Goal: Information Seeking & Learning: Learn about a topic

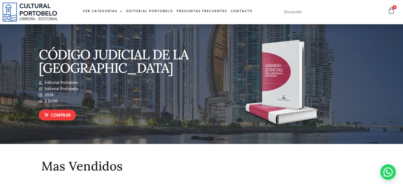
click at [305, 12] on input "text" at bounding box center [325, 12] width 91 height 11
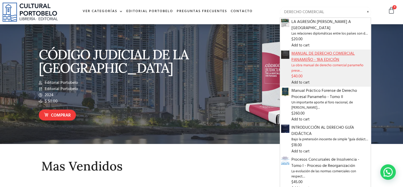
type input "DERECHO COMERCIAL"
click at [318, 51] on span "MANUAL DE DERECHO COMERCIAL PANAMEÑO - 1RA EDICIÓN" at bounding box center [330, 57] width 78 height 12
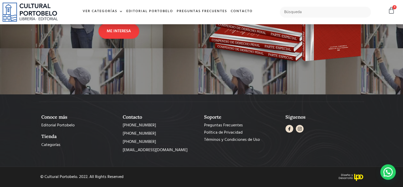
scroll to position [179, 0]
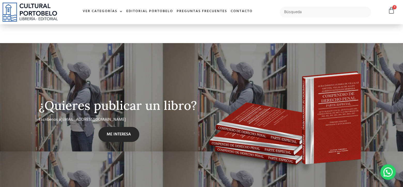
click at [123, 132] on span "ME INTERESA" at bounding box center [119, 134] width 24 height 6
click at [288, 12] on input "text" at bounding box center [325, 12] width 91 height 11
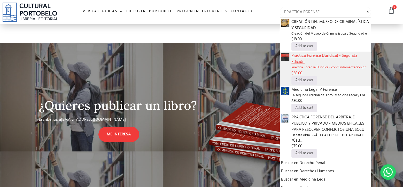
type input "PRACTICA FORENSE"
click at [322, 60] on span "Práctica Forense (Jurídica) - Segunda Edición" at bounding box center [330, 59] width 78 height 12
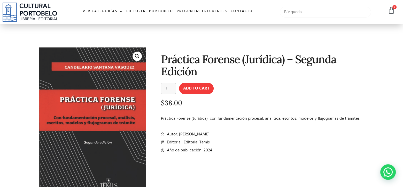
drag, startPoint x: 284, startPoint y: 13, endPoint x: 304, endPoint y: 39, distance: 33.0
click at [284, 13] on input "text" at bounding box center [325, 12] width 91 height 11
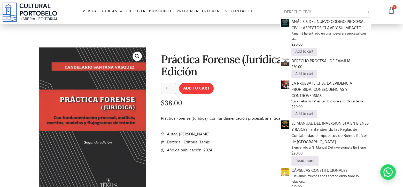
type input "DERECHO CIVIL"
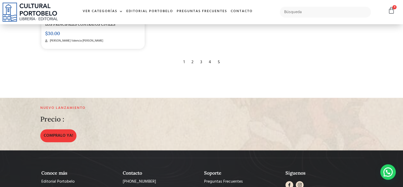
scroll to position [956, 0]
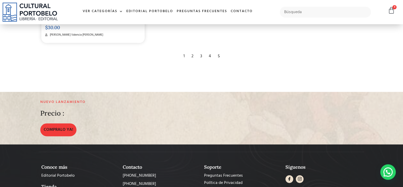
click at [192, 55] on div "2" at bounding box center [192, 56] width 7 height 11
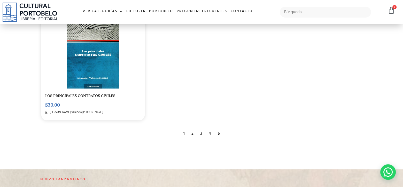
scroll to position [801, 0]
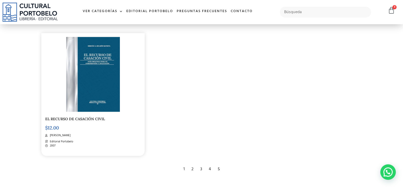
scroll to position [930, 0]
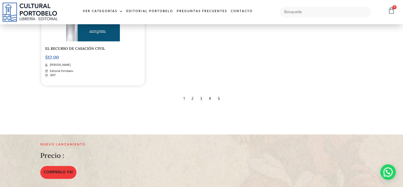
click at [201, 97] on div "3" at bounding box center [201, 98] width 7 height 11
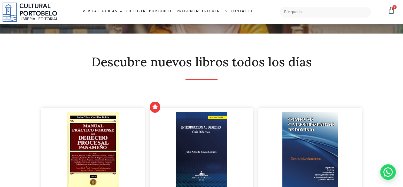
scroll to position [0, 0]
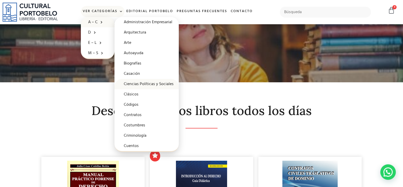
click at [146, 84] on link "Ciencias Políticas y Sociales" at bounding box center [146, 84] width 64 height 10
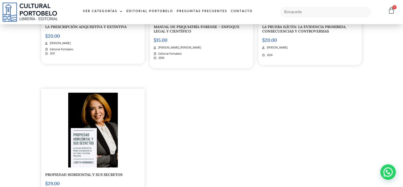
scroll to position [852, 0]
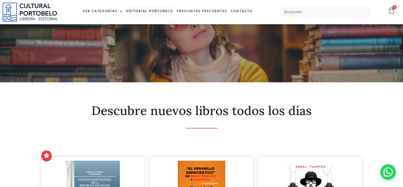
click at [147, 11] on link "Editorial Portobelo" at bounding box center [149, 11] width 50 height 11
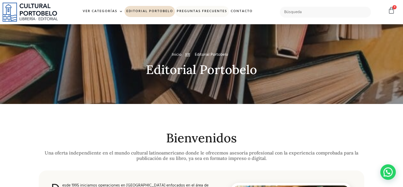
click at [213, 10] on link "Preguntas frecuentes" at bounding box center [202, 11] width 54 height 11
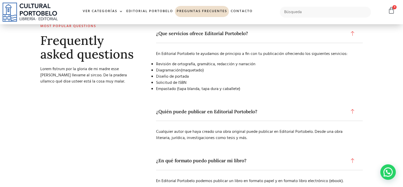
scroll to position [52, 0]
